Goal: Check status: Check status

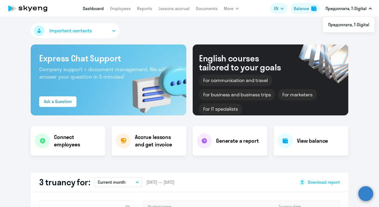
select select "30"
click at [303, 7] on div "Balance" at bounding box center [301, 8] width 15 height 6
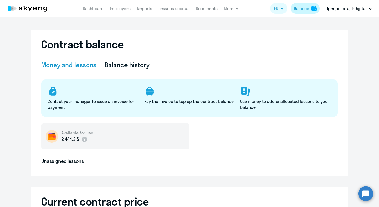
select select "english_adult_not_native_speaker"
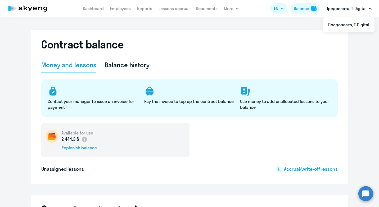
click at [362, 8] on p "Предоплата, T-Digital" at bounding box center [345, 8] width 41 height 6
click at [348, 21] on li "Предоплата, T-Digital" at bounding box center [349, 24] width 52 height 13
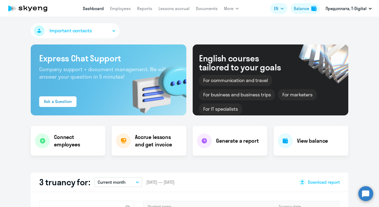
select select "30"
click at [311, 141] on h4 "View balance" at bounding box center [312, 140] width 31 height 7
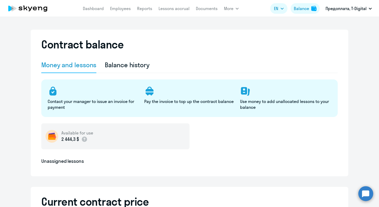
select select "english_adult_not_native_speaker"
